Goal: Information Seeking & Learning: Learn about a topic

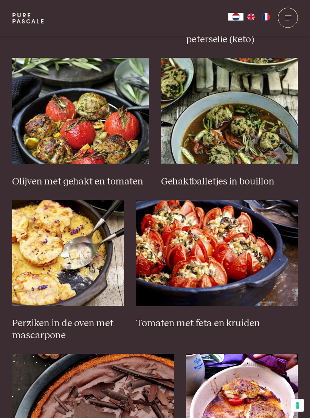
scroll to position [792, 0]
click at [224, 268] on img at bounding box center [217, 253] width 162 height 106
click at [216, 255] on img at bounding box center [217, 253] width 162 height 106
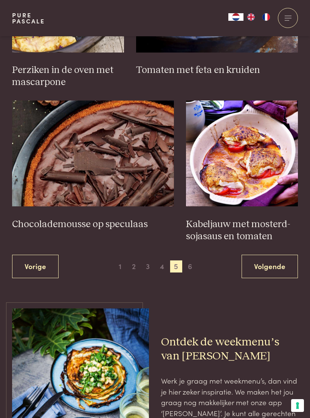
click at [279, 261] on link "Volgende" at bounding box center [270, 267] width 56 height 24
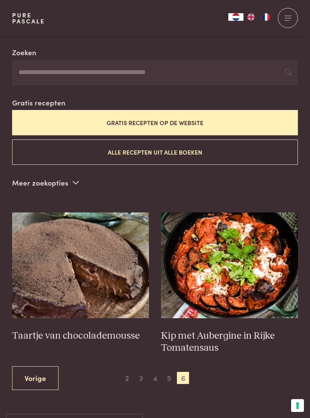
scroll to position [162, 0]
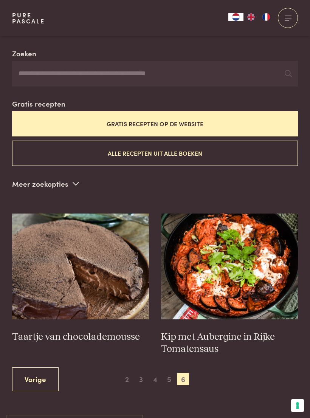
click at [168, 375] on span "5" at bounding box center [169, 379] width 12 height 12
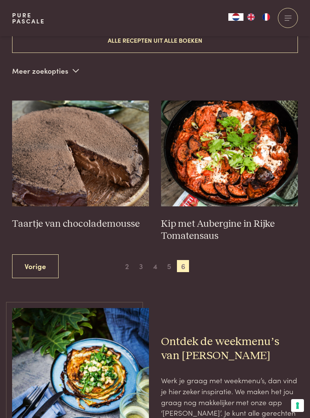
click at [171, 261] on span "5" at bounding box center [169, 266] width 12 height 12
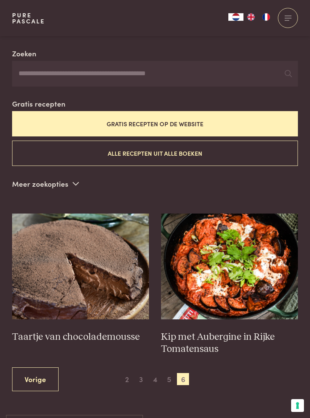
click at [165, 378] on span "5" at bounding box center [169, 379] width 12 height 12
click at [169, 374] on span "5" at bounding box center [169, 379] width 12 height 12
click at [50, 376] on link "Vorige" at bounding box center [35, 380] width 47 height 24
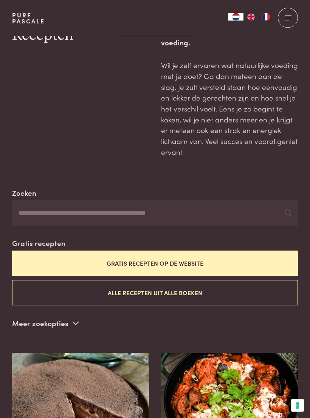
scroll to position [0, 0]
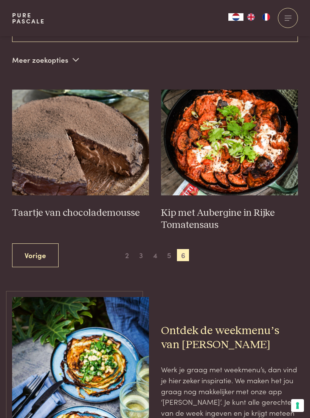
click at [41, 249] on link "Vorige" at bounding box center [35, 256] width 47 height 24
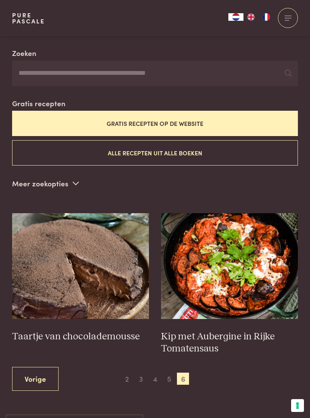
scroll to position [162, 0]
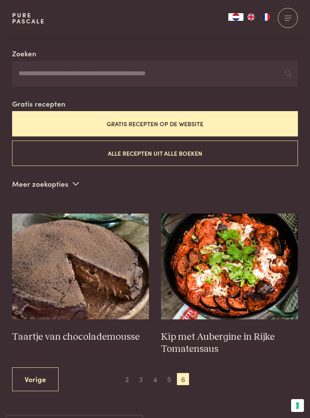
click at [46, 371] on link "Vorige" at bounding box center [35, 380] width 47 height 24
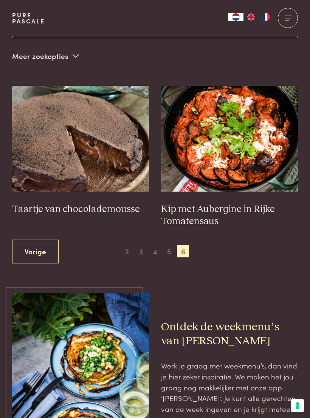
scroll to position [237, 0]
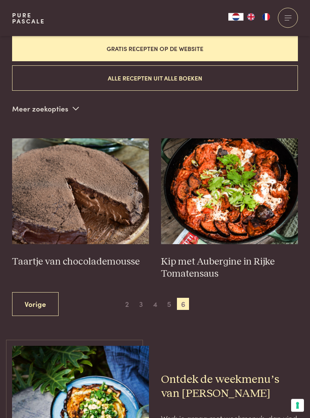
click at [42, 296] on link "Vorige" at bounding box center [35, 305] width 47 height 24
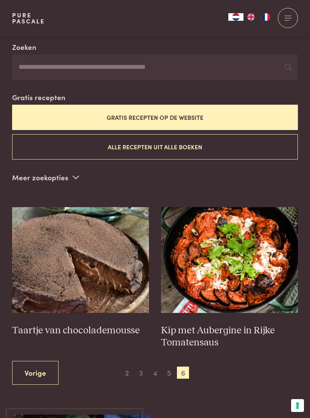
click at [37, 372] on link "Vorige" at bounding box center [35, 373] width 47 height 24
click at [45, 366] on link "Vorige" at bounding box center [35, 373] width 47 height 24
click at [153, 372] on span "4" at bounding box center [155, 373] width 12 height 12
click at [154, 367] on span "4" at bounding box center [155, 373] width 12 height 12
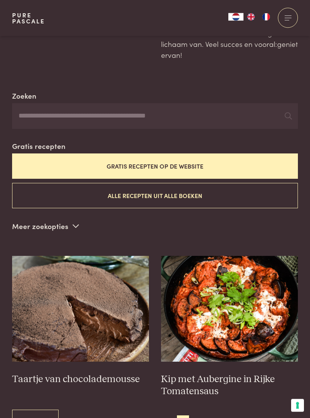
scroll to position [0, 0]
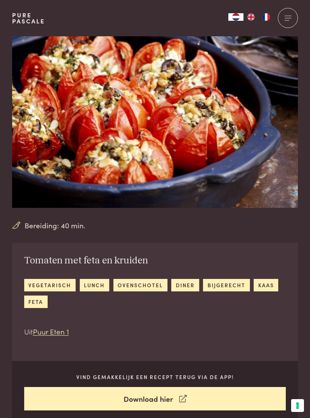
click at [218, 250] on div "Tomaten met feta en kruiden vegetarisch lunch ovenschotel diner bijgerecht kaas…" at bounding box center [155, 296] width 286 height 106
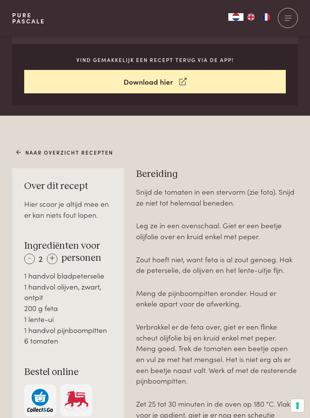
scroll to position [308, 0]
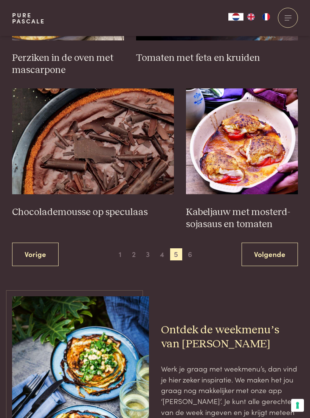
scroll to position [1044, 0]
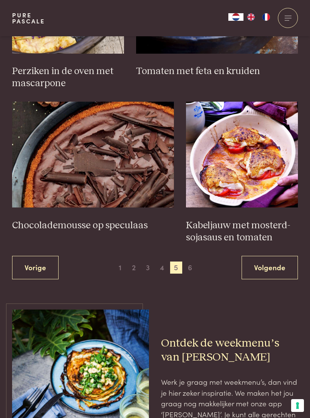
click at [264, 179] on img at bounding box center [242, 155] width 112 height 106
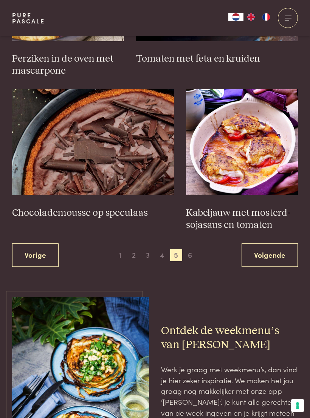
click at [120, 249] on span "1" at bounding box center [120, 255] width 12 height 12
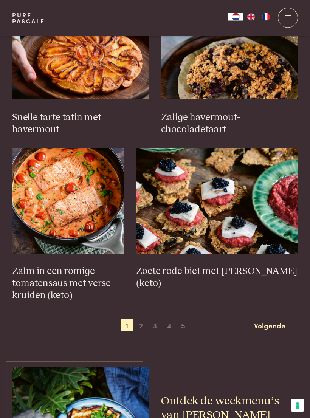
scroll to position [845, 0]
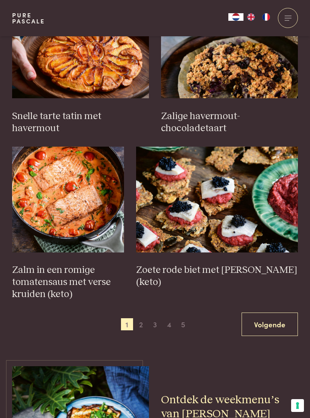
click at [142, 321] on span "2" at bounding box center [141, 324] width 12 height 12
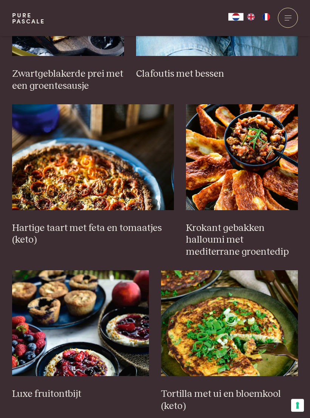
scroll to position [568, 0]
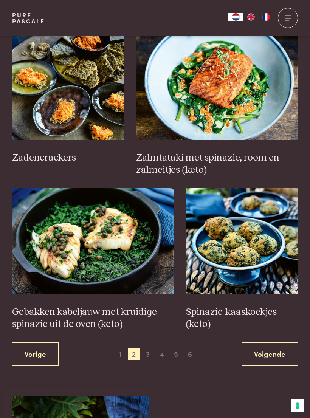
click at [258, 348] on link "Volgende" at bounding box center [270, 355] width 56 height 24
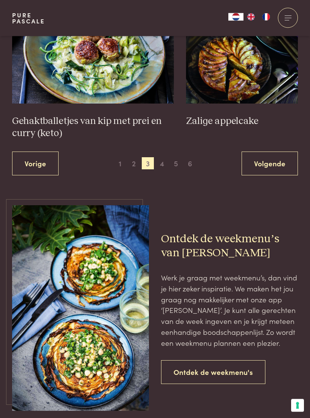
click at [285, 156] on link "Volgende" at bounding box center [270, 164] width 56 height 24
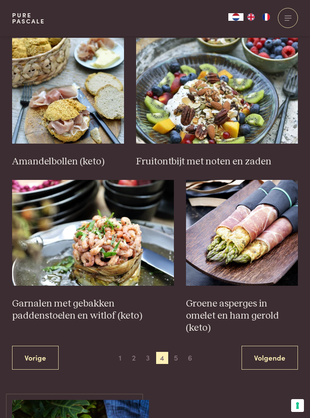
click at [275, 346] on link "Volgende" at bounding box center [270, 358] width 56 height 24
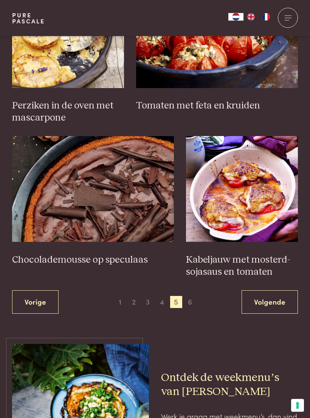
scroll to position [1017, 0]
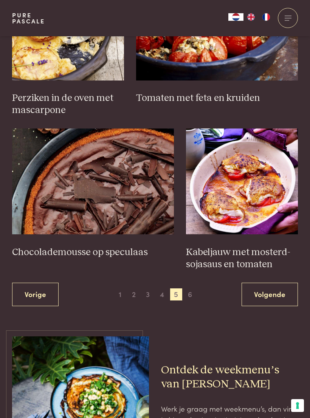
click at [34, 288] on link "Vorige" at bounding box center [35, 295] width 47 height 24
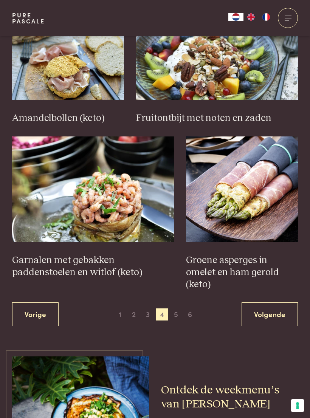
click at [41, 303] on link "Vorige" at bounding box center [35, 315] width 47 height 24
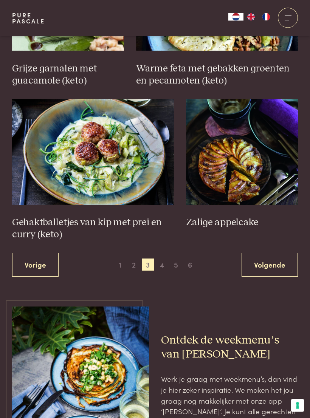
scroll to position [1095, 0]
click at [91, 171] on img at bounding box center [93, 152] width 162 height 106
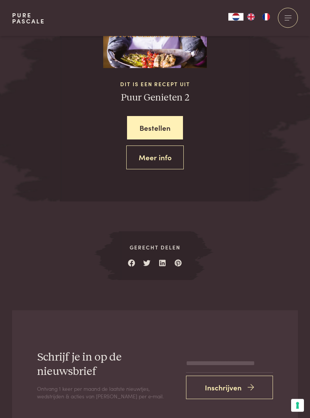
scroll to position [1039, 0]
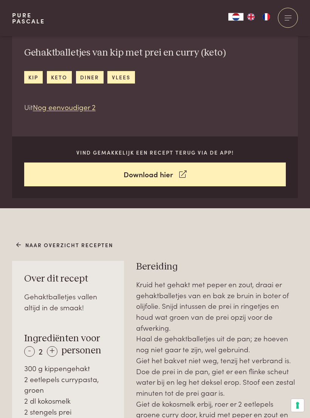
scroll to position [208, 0]
click at [54, 352] on div "+" at bounding box center [52, 351] width 11 height 11
click at [56, 351] on div "+" at bounding box center [52, 351] width 11 height 11
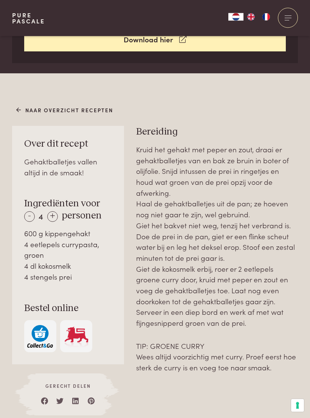
scroll to position [347, 0]
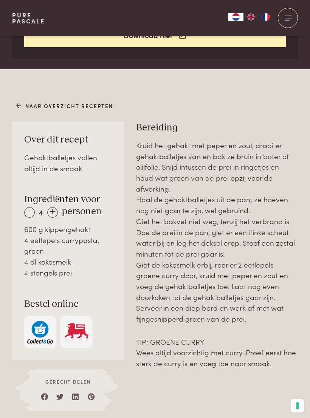
click at [28, 208] on div "-" at bounding box center [29, 212] width 11 height 11
click at [29, 210] on div "-" at bounding box center [29, 212] width 11 height 11
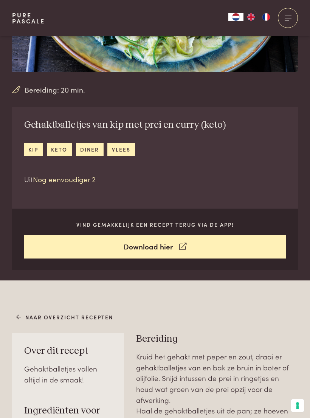
scroll to position [0, 0]
